Goal: Task Accomplishment & Management: Use online tool/utility

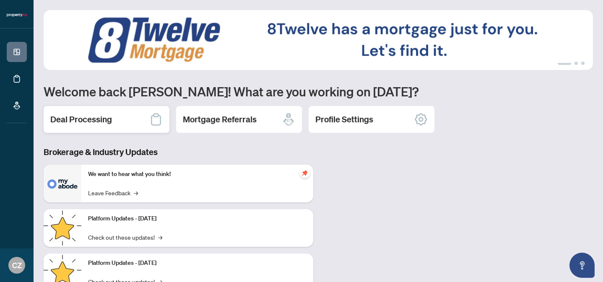
click at [97, 122] on h2 "Deal Processing" at bounding box center [81, 120] width 62 height 12
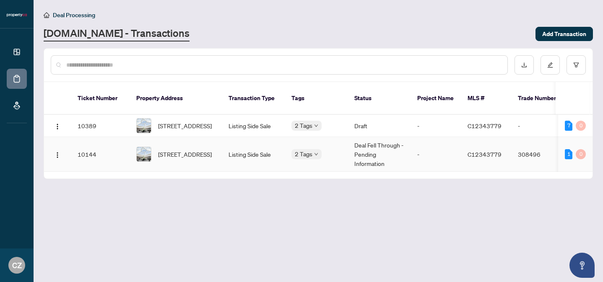
click at [568, 149] on div "1" at bounding box center [569, 154] width 8 height 10
click at [363, 117] on td "Draft" at bounding box center [379, 126] width 63 height 22
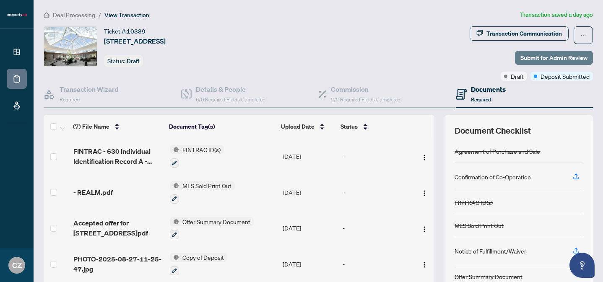
click at [535, 57] on span "Submit for Admin Review" at bounding box center [553, 57] width 67 height 13
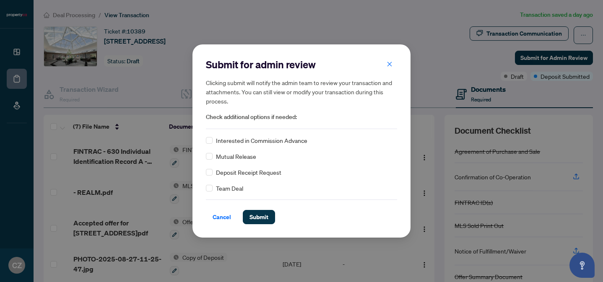
click at [249, 171] on span "Deposit Receipt Request" at bounding box center [248, 172] width 65 height 9
click at [269, 219] on button "Submit" at bounding box center [259, 217] width 32 height 14
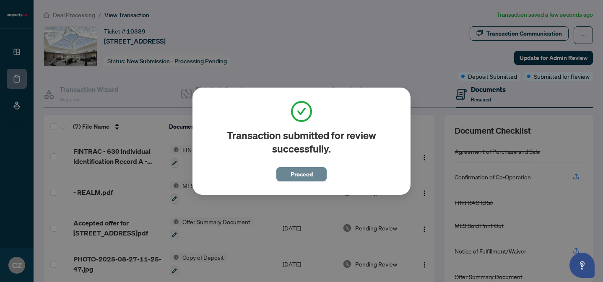
click at [284, 174] on button "Proceed" at bounding box center [301, 174] width 50 height 14
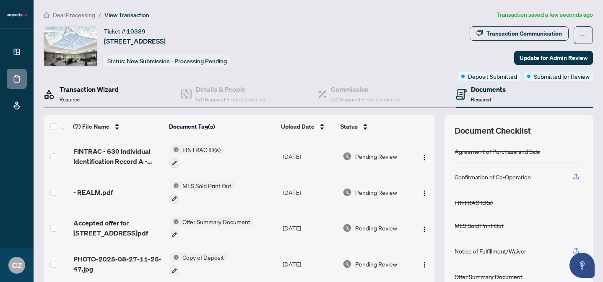
click at [80, 89] on h4 "Transaction Wizard" at bounding box center [89, 89] width 59 height 10
